Goal: Transaction & Acquisition: Purchase product/service

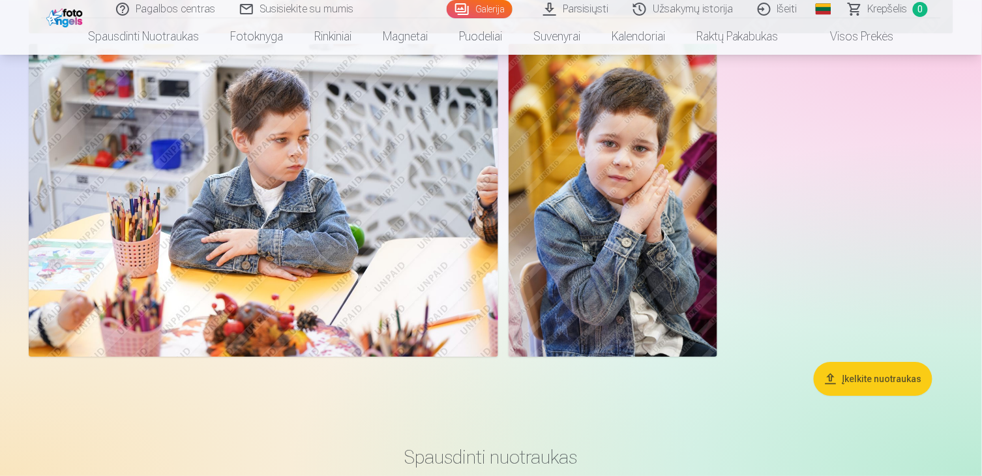
scroll to position [7096, 0]
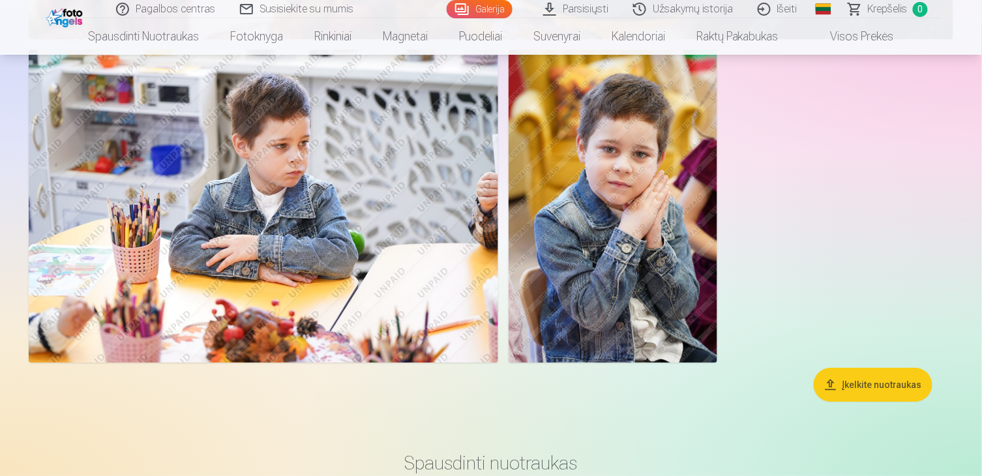
drag, startPoint x: 56, startPoint y: 350, endPoint x: 817, endPoint y: 269, distance: 764.9
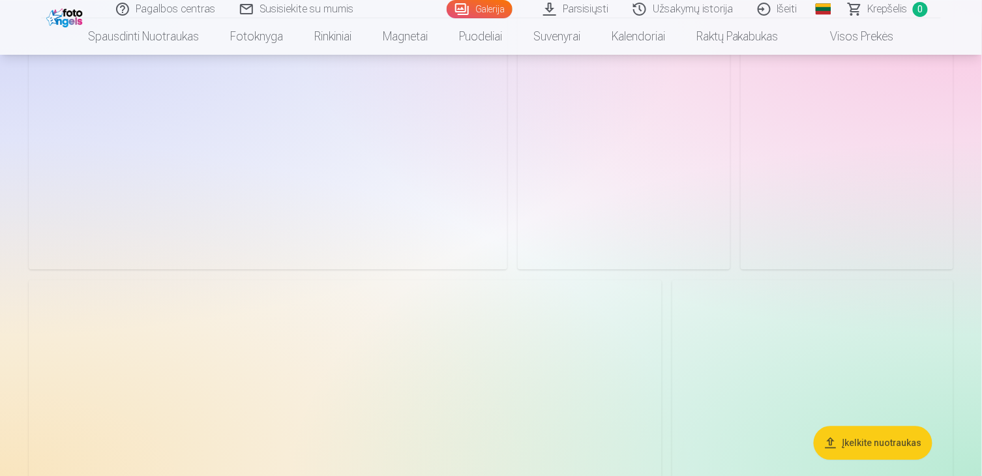
scroll to position [2172, 0]
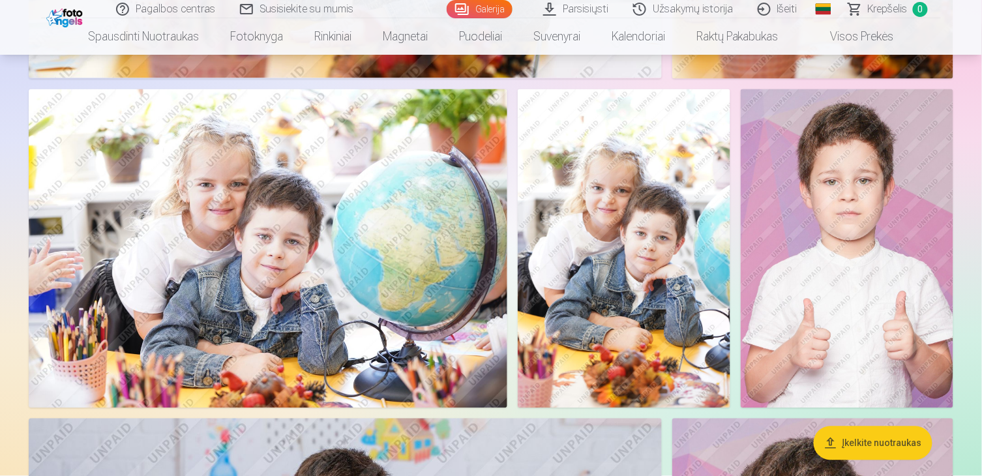
click at [308, 256] on img at bounding box center [268, 248] width 478 height 319
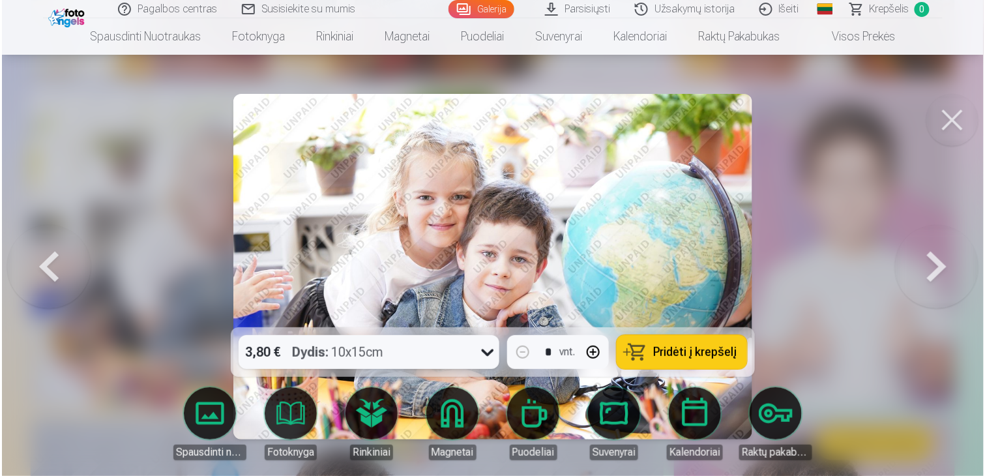
scroll to position [2178, 0]
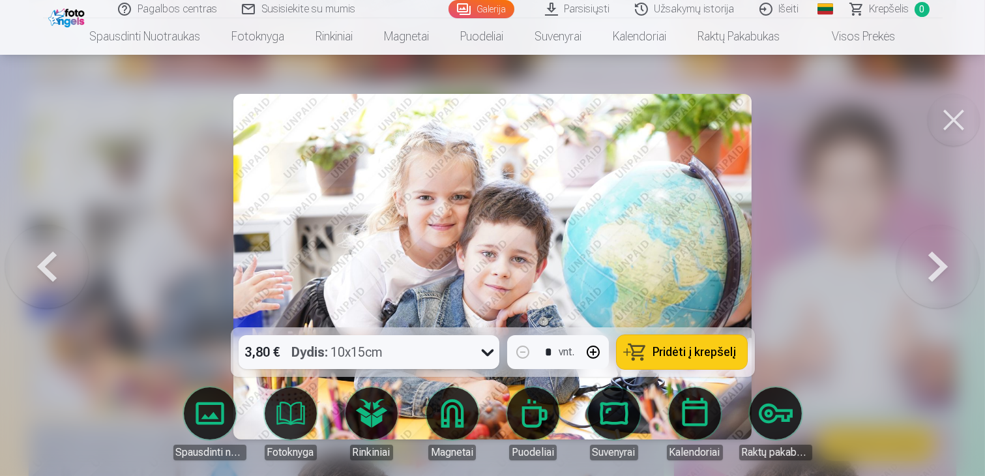
click at [950, 125] on button at bounding box center [953, 120] width 52 height 52
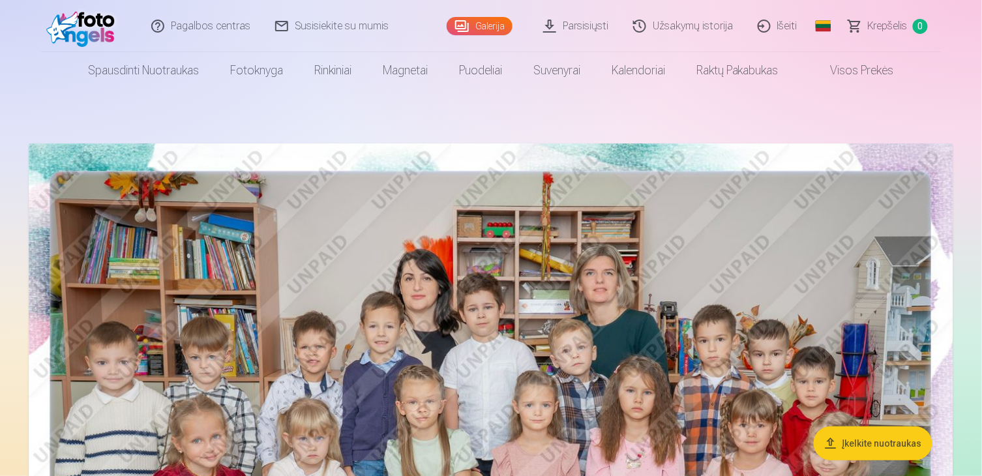
click at [721, 25] on link "Užsakymų istorija" at bounding box center [683, 26] width 124 height 52
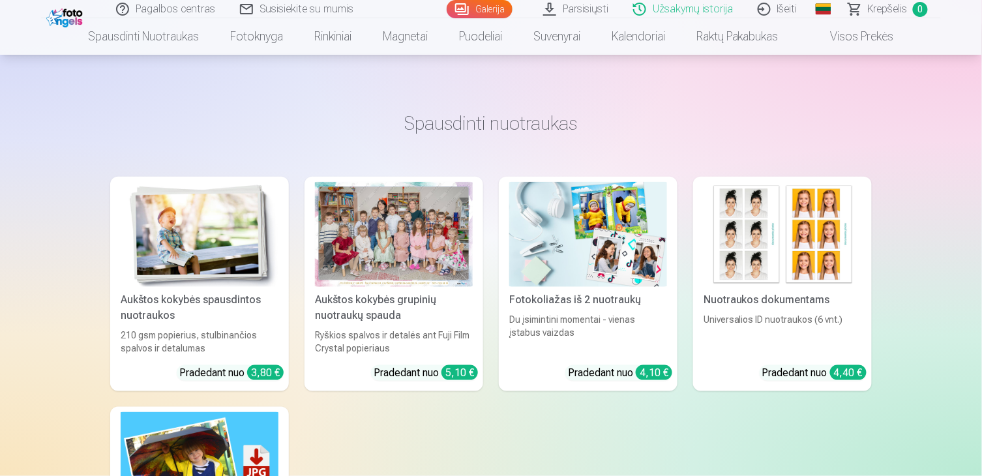
scroll to position [289, 0]
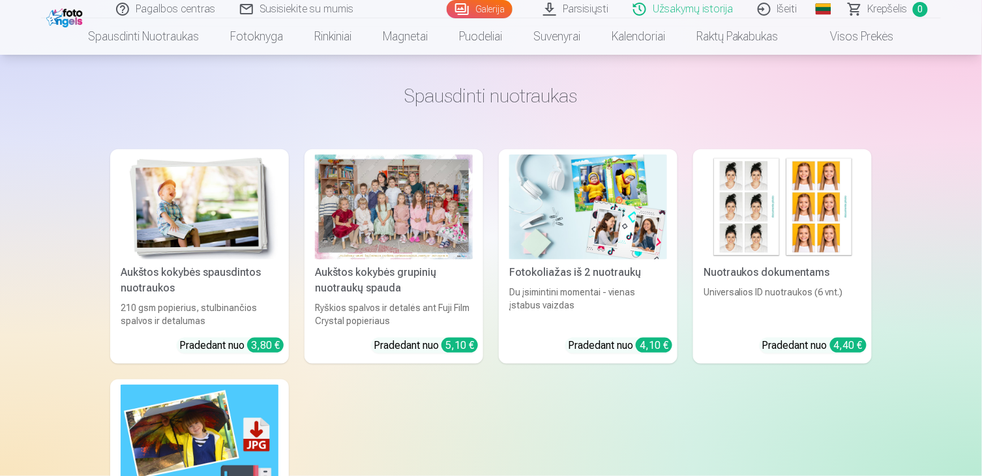
click at [366, 226] on div at bounding box center [394, 206] width 158 height 105
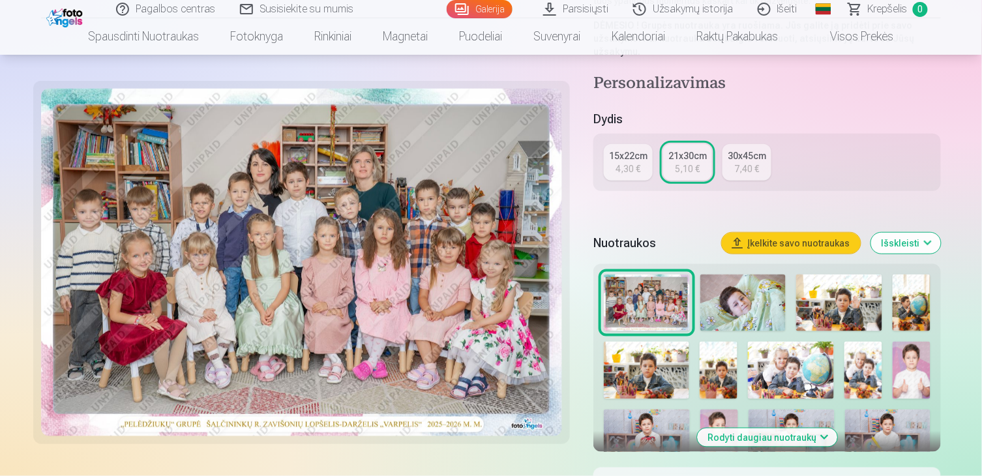
scroll to position [289, 0]
click at [615, 164] on link "15x22cm 4,30 €" at bounding box center [628, 163] width 49 height 36
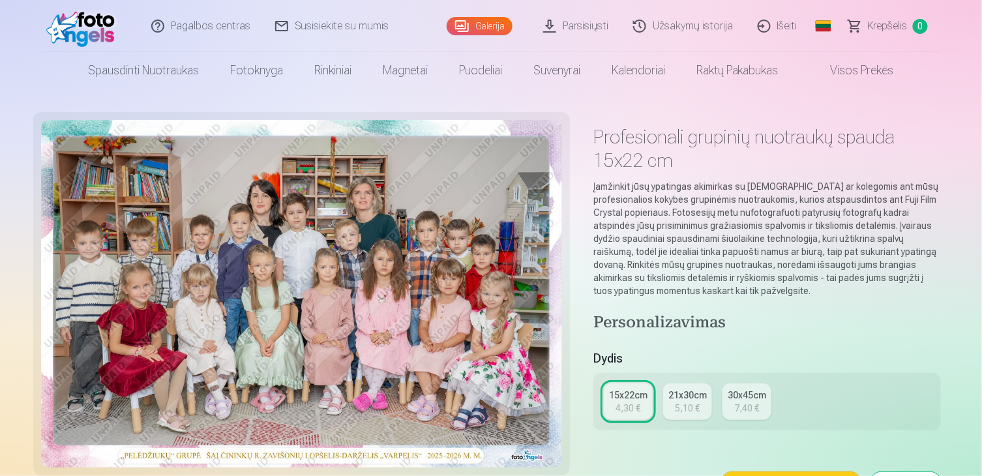
click at [692, 416] on link "21x30cm 5,10 €" at bounding box center [687, 401] width 49 height 36
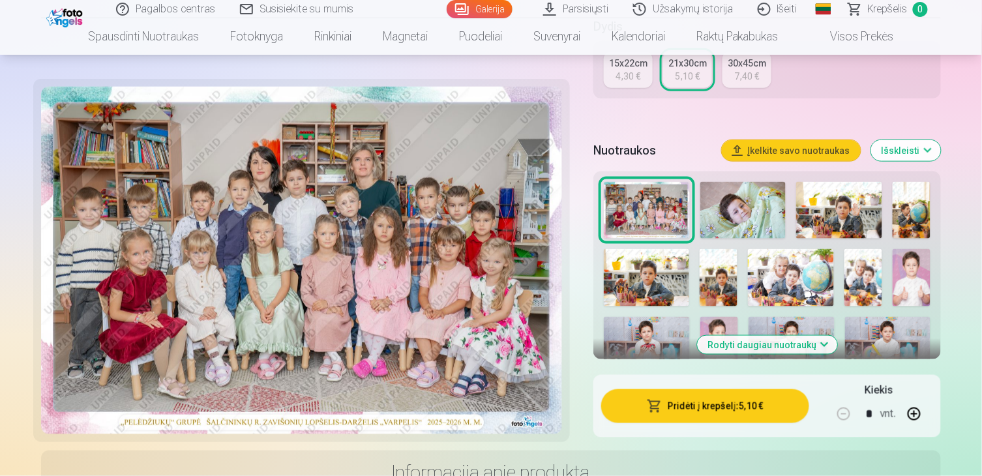
scroll to position [362, 0]
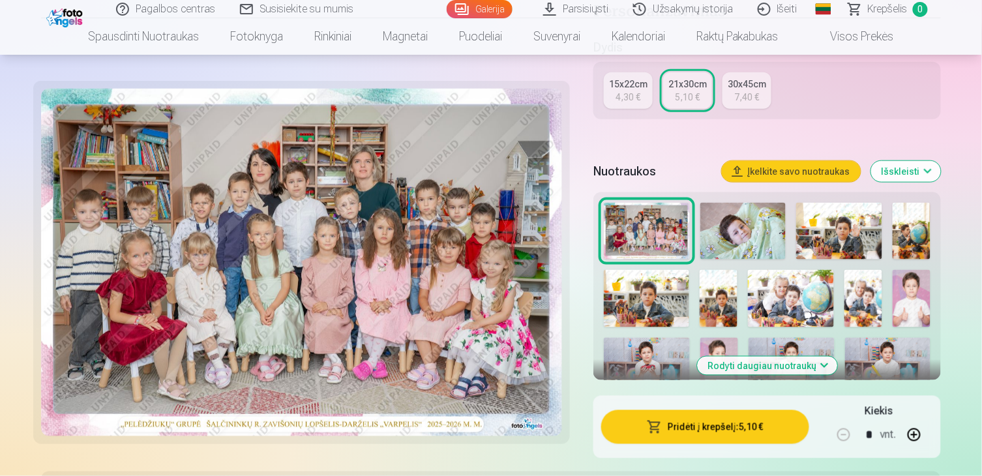
click at [743, 368] on button "Rodyti daugiau nuotraukų" at bounding box center [767, 366] width 140 height 18
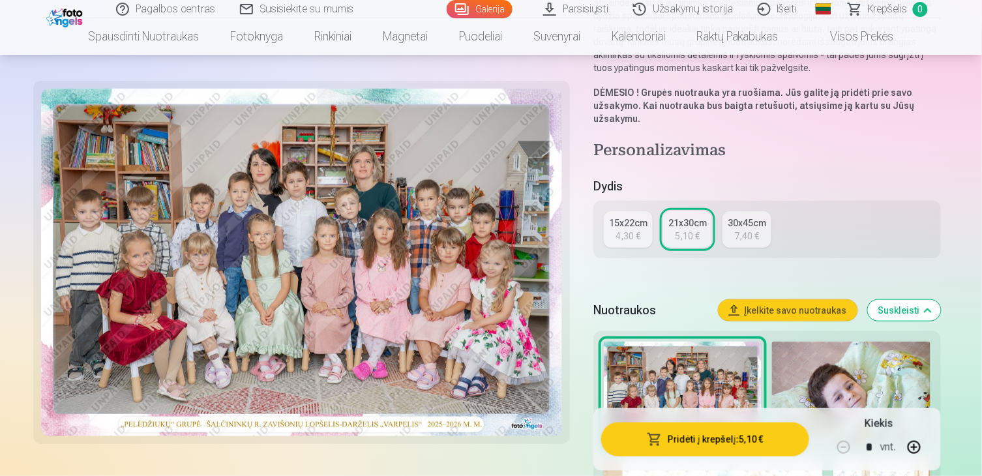
scroll to position [217, 0]
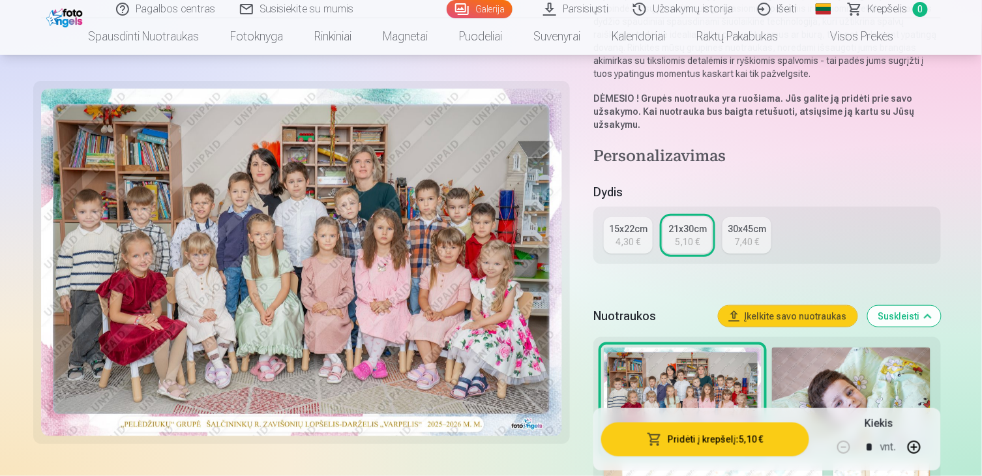
click at [838, 379] on img at bounding box center [851, 400] width 158 height 106
